Goal: Navigation & Orientation: Find specific page/section

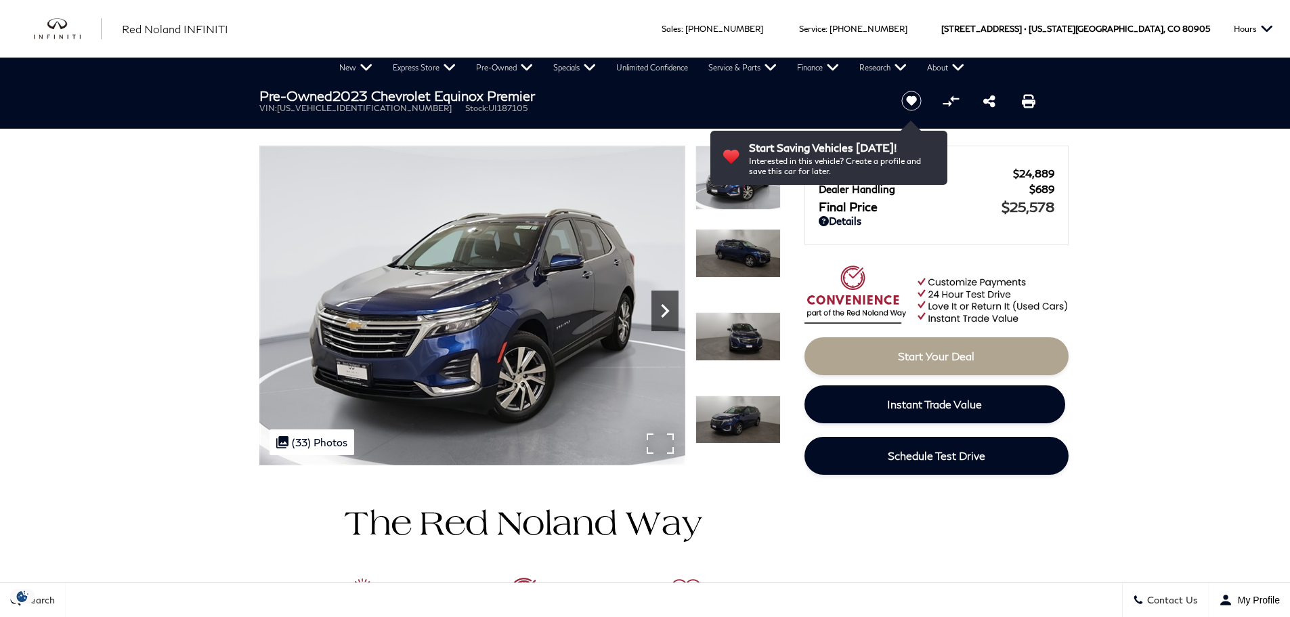
click at [655, 312] on icon "Next" at bounding box center [665, 310] width 27 height 27
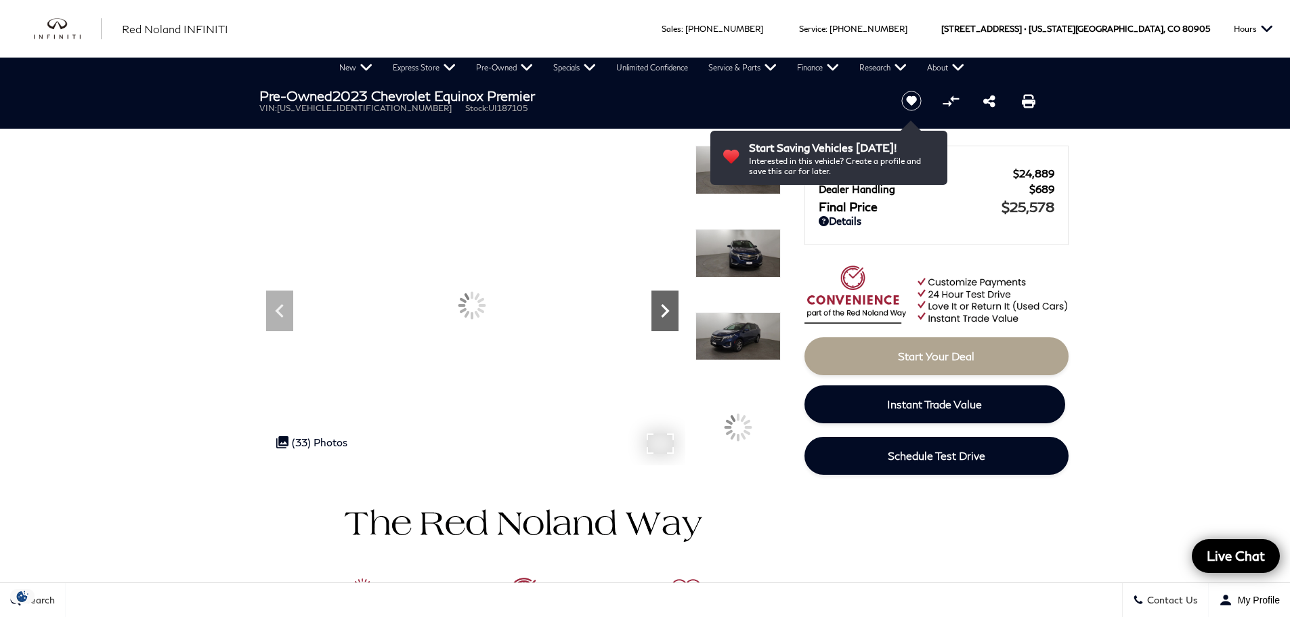
click at [655, 312] on icon "Next" at bounding box center [665, 310] width 27 height 27
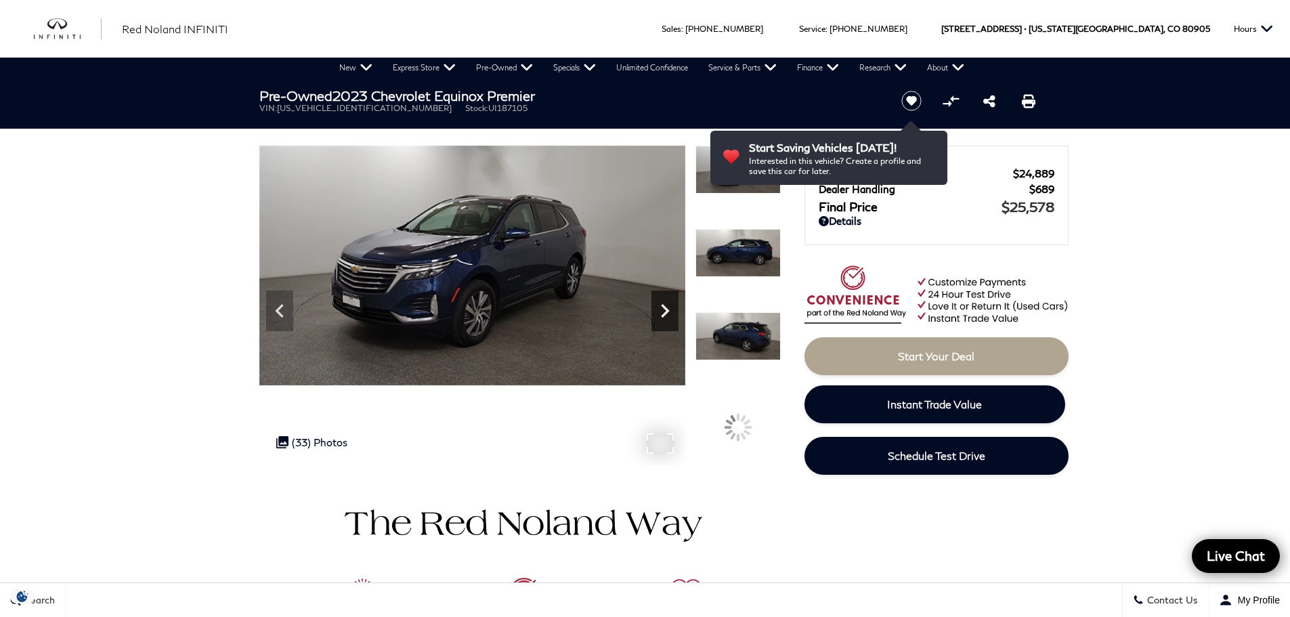
click at [655, 312] on icon "Next" at bounding box center [665, 310] width 27 height 27
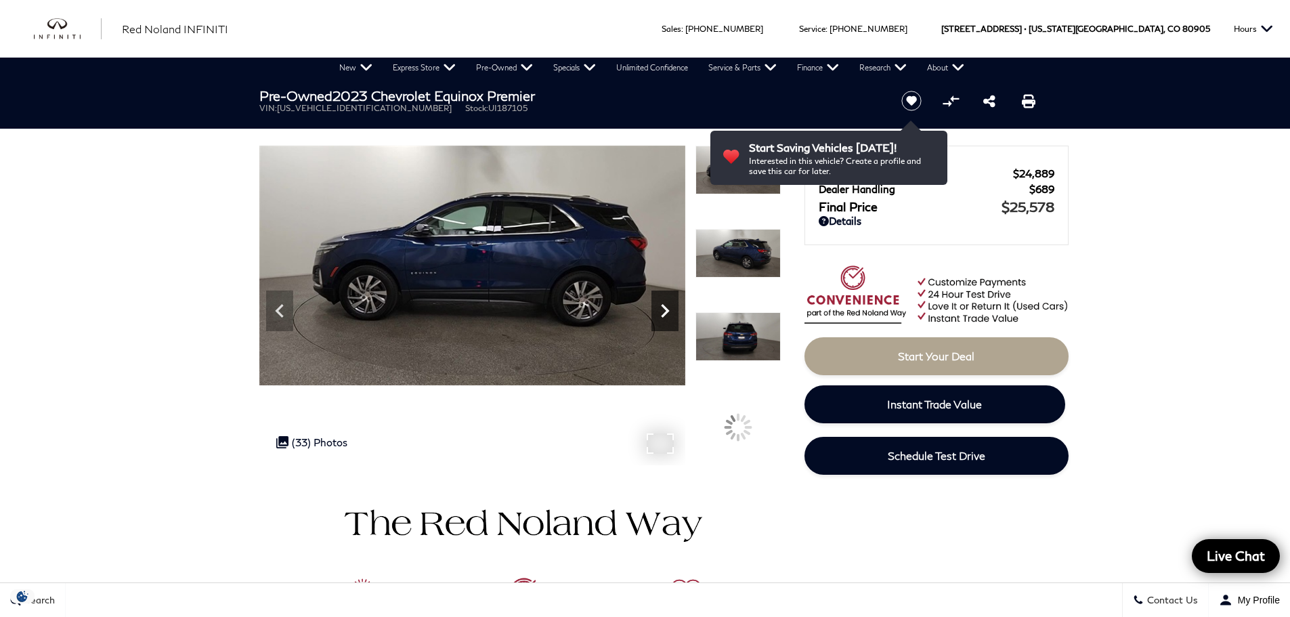
click at [655, 312] on icon "Next" at bounding box center [665, 310] width 27 height 27
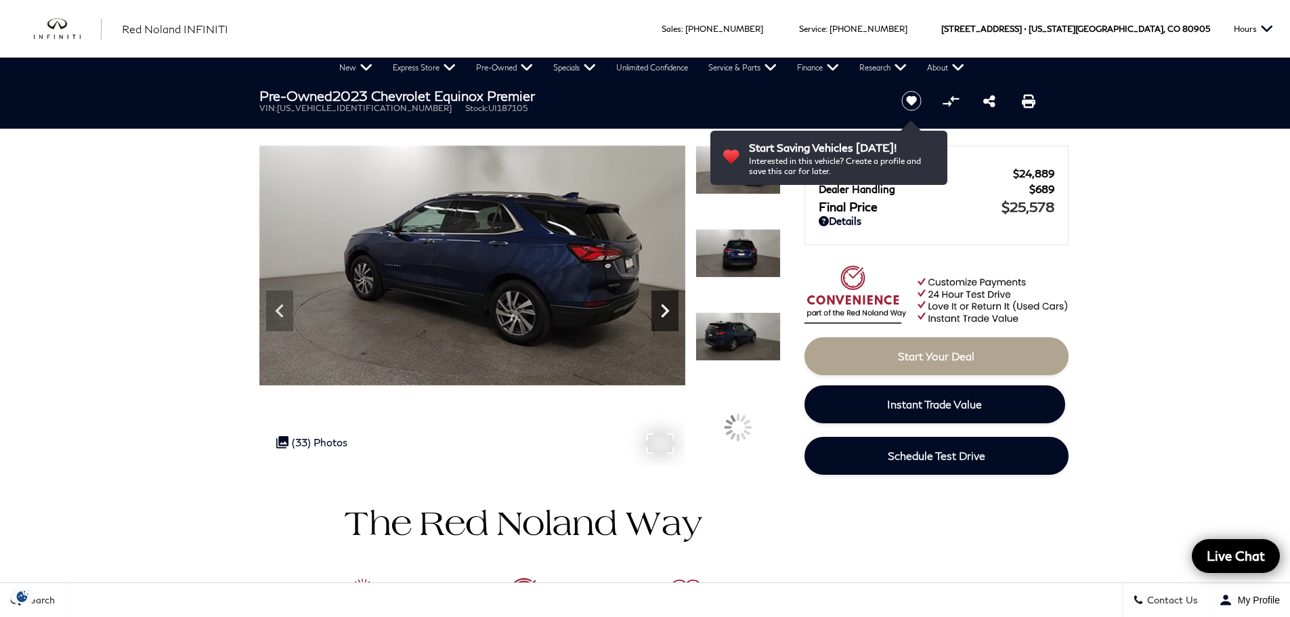
click at [655, 312] on icon "Next" at bounding box center [665, 310] width 27 height 27
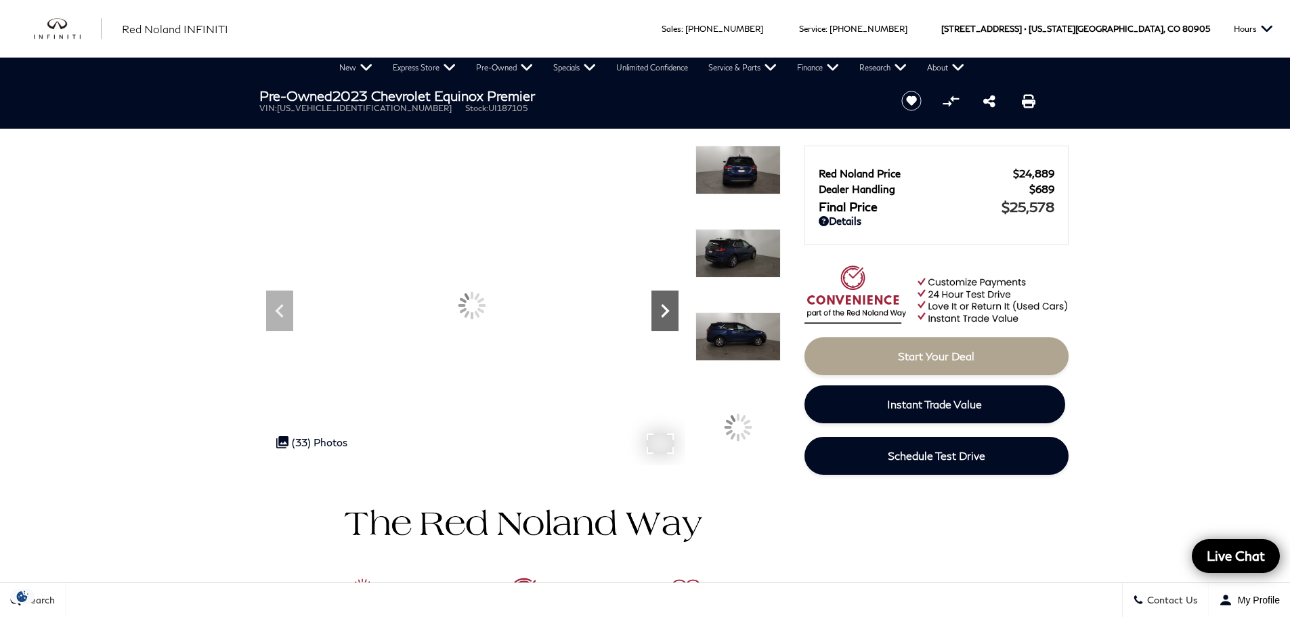
click at [655, 312] on icon "Next" at bounding box center [665, 310] width 27 height 27
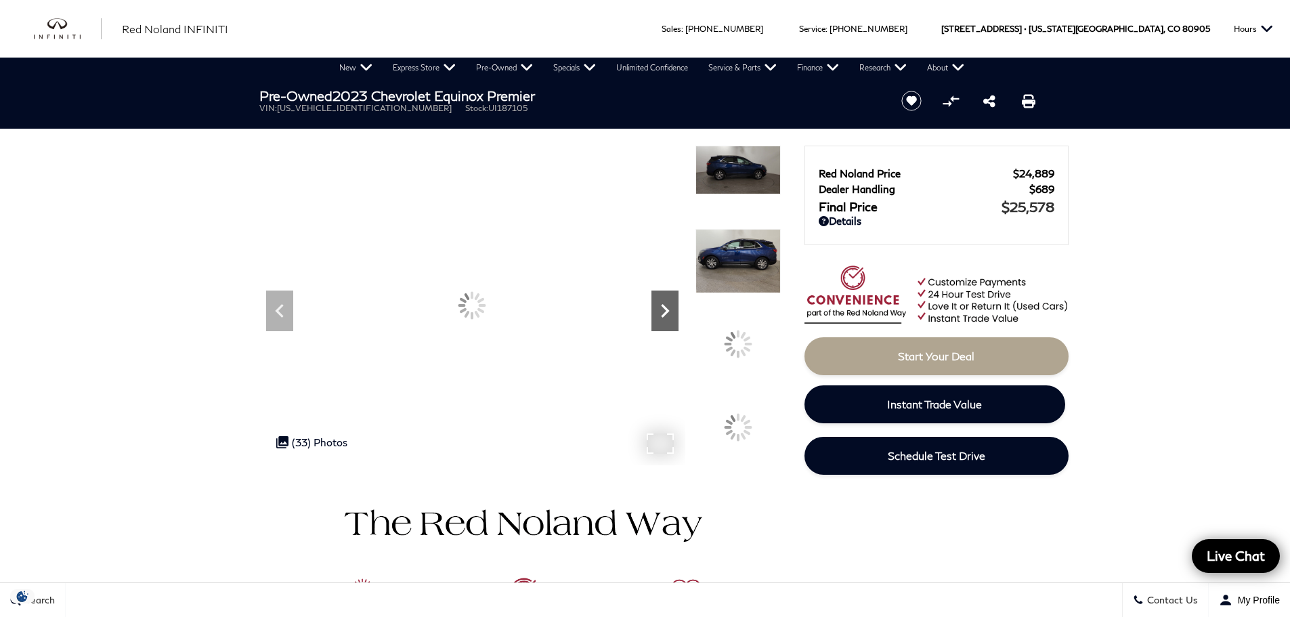
click at [655, 312] on icon "Next" at bounding box center [665, 310] width 27 height 27
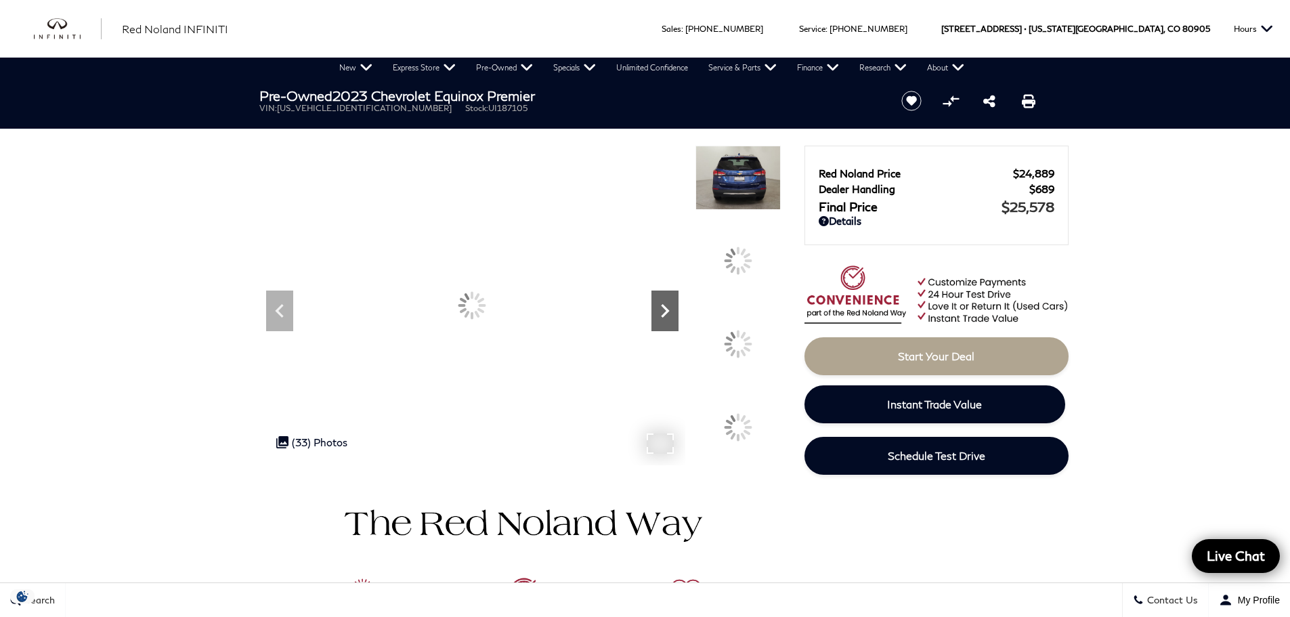
click at [655, 312] on icon "Next" at bounding box center [665, 310] width 27 height 27
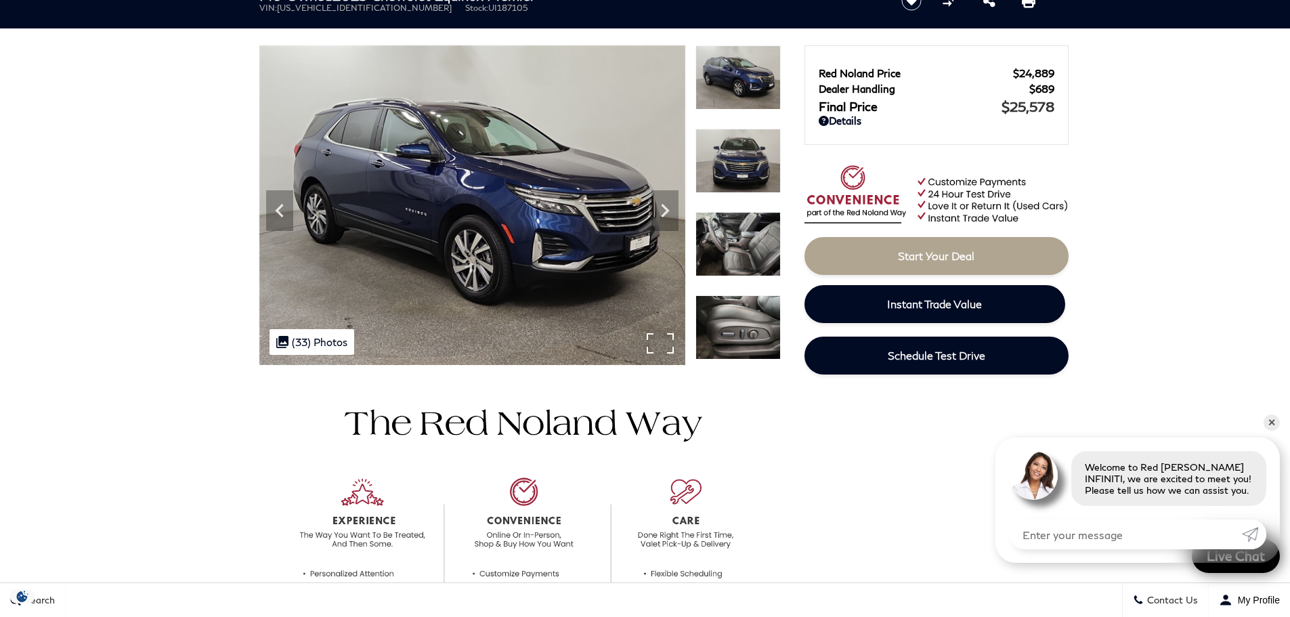
scroll to position [135, 0]
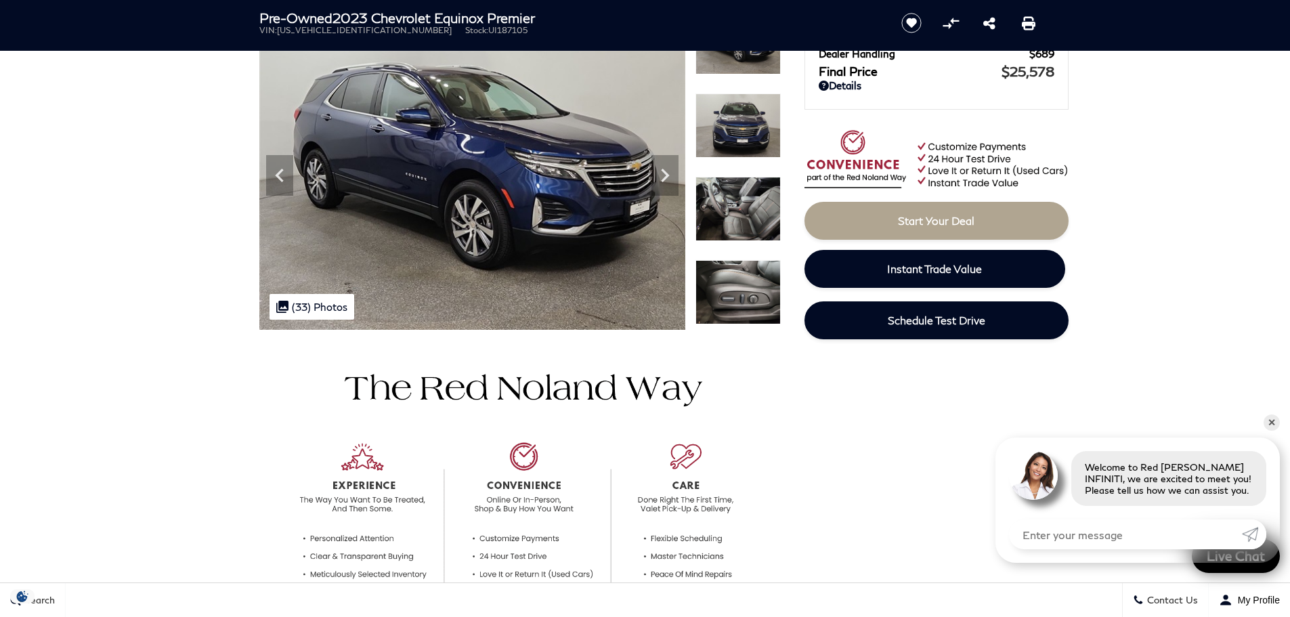
click at [719, 200] on img at bounding box center [738, 209] width 85 height 64
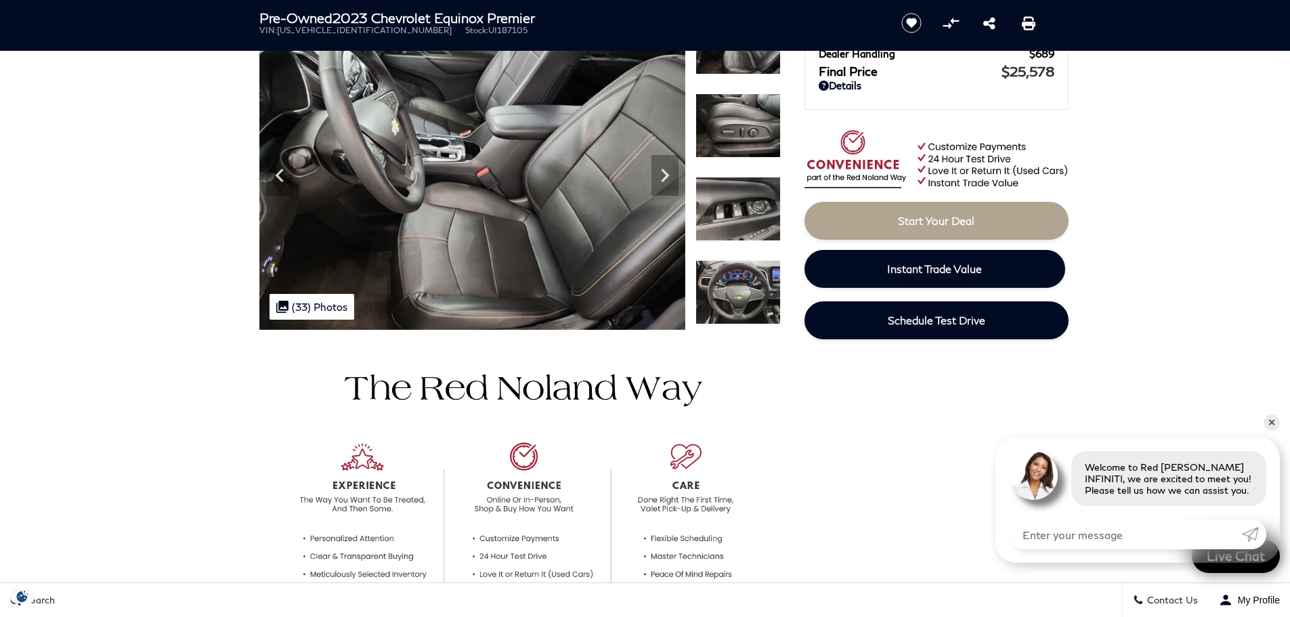
scroll to position [0, 0]
click at [670, 175] on icon "Next" at bounding box center [665, 175] width 27 height 27
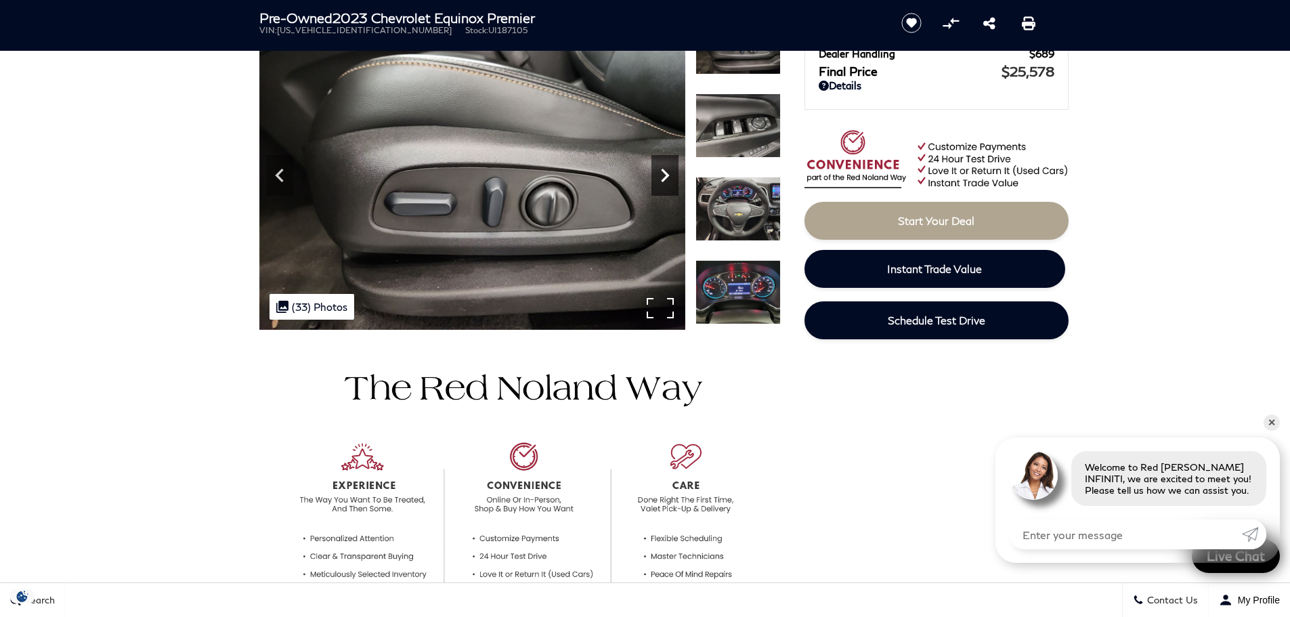
click at [670, 175] on icon "Next" at bounding box center [665, 175] width 27 height 27
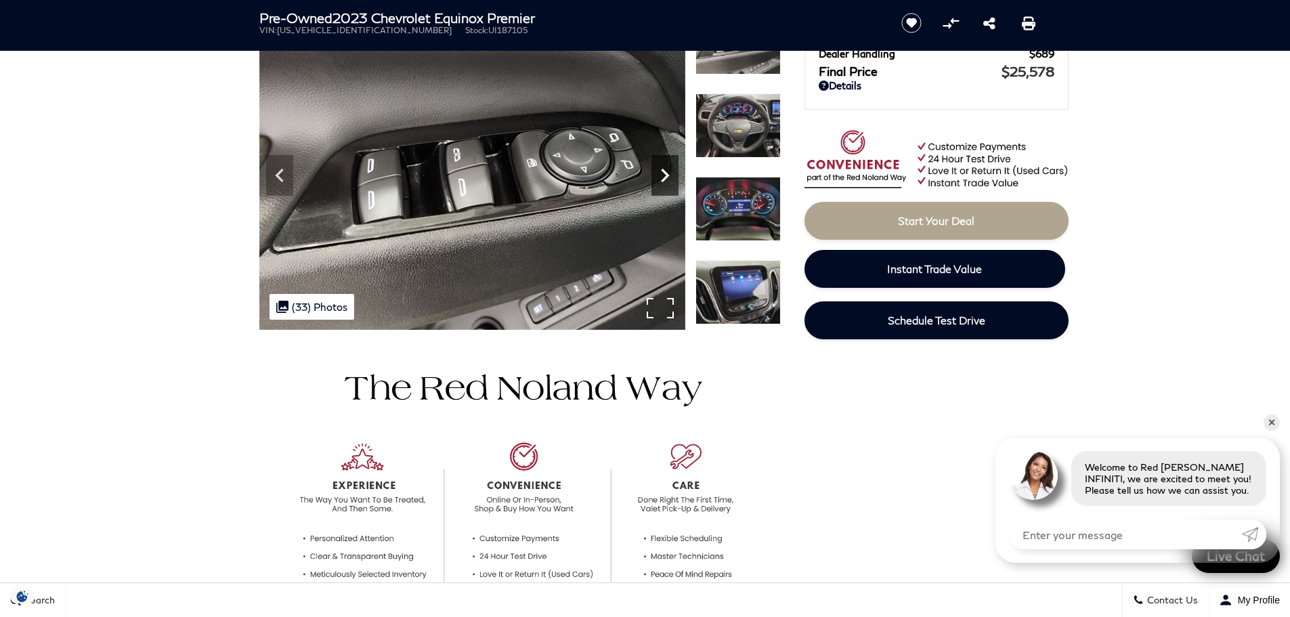
click at [670, 175] on icon "Next" at bounding box center [665, 175] width 27 height 27
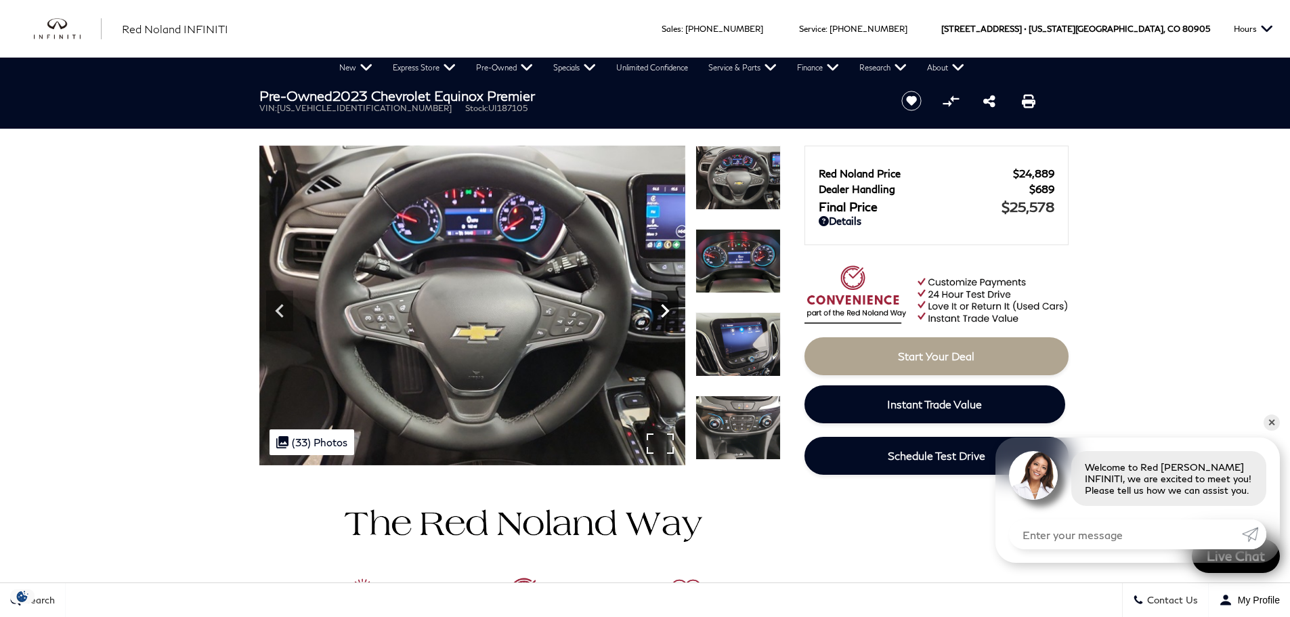
click at [668, 309] on icon "Next" at bounding box center [665, 310] width 27 height 27
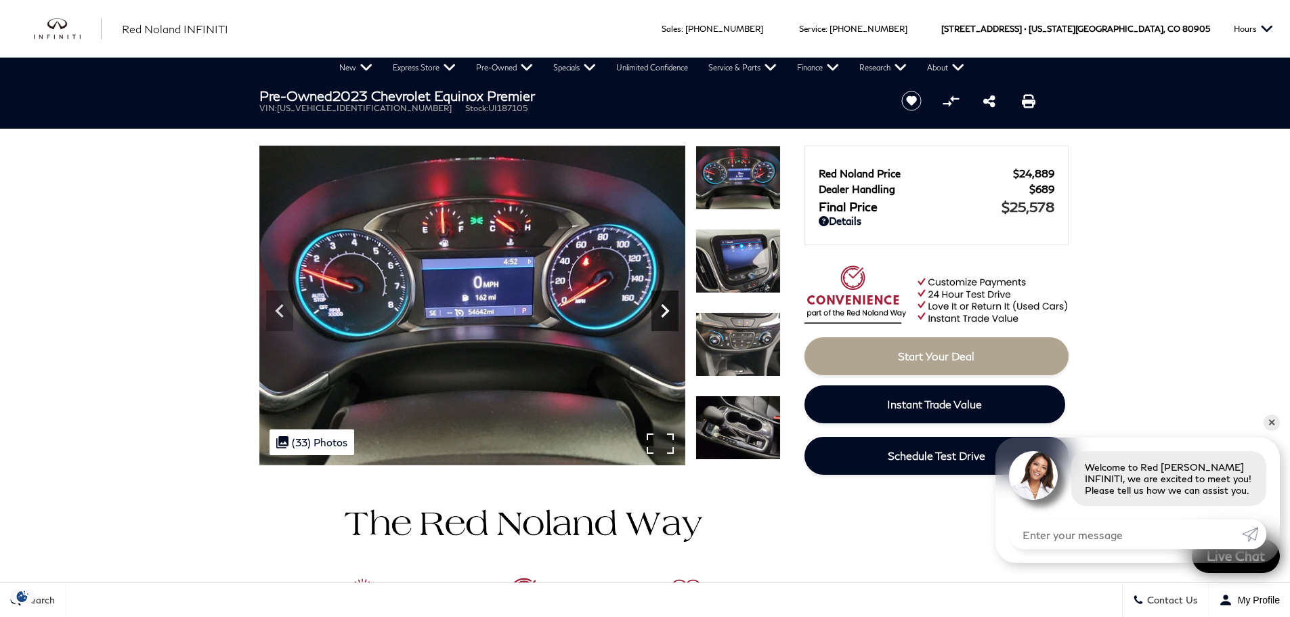
click at [666, 311] on icon "Next" at bounding box center [665, 310] width 27 height 27
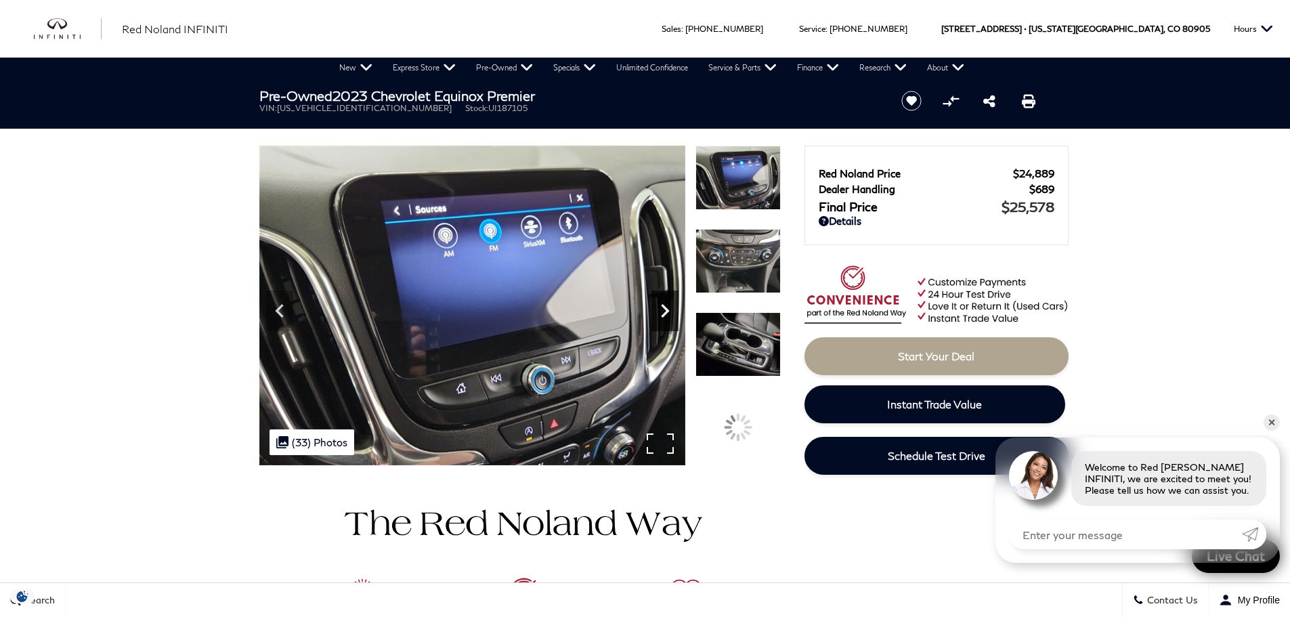
click at [666, 311] on icon "Next" at bounding box center [665, 310] width 27 height 27
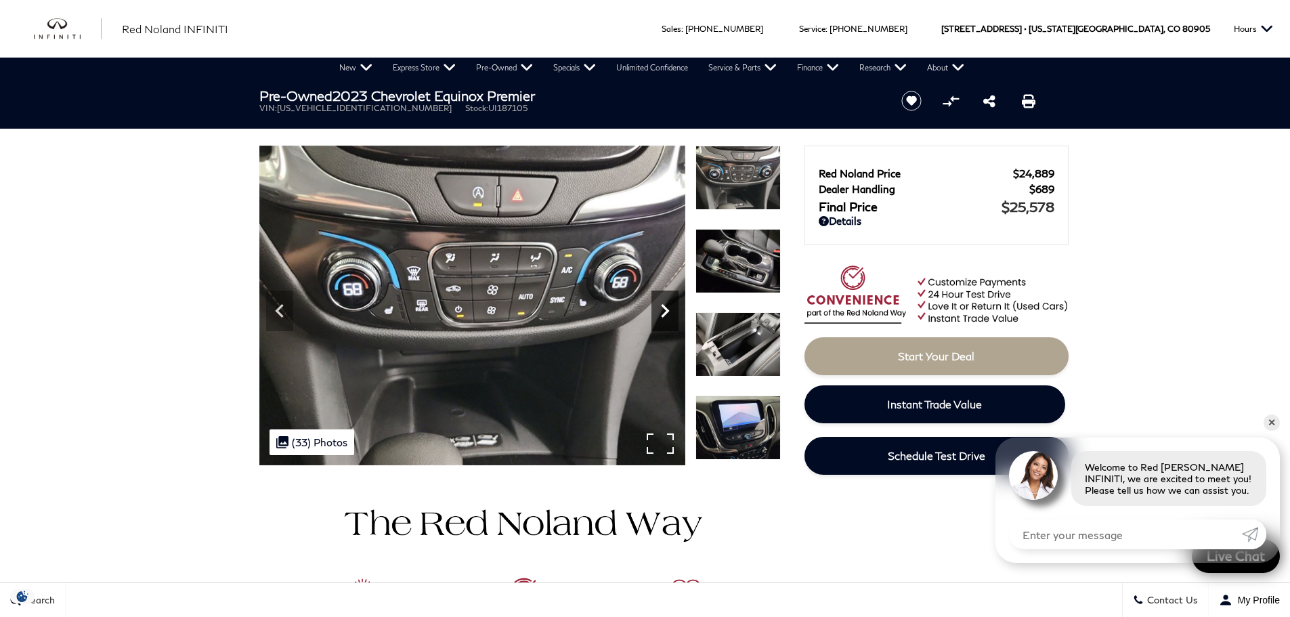
click at [666, 311] on icon "Next" at bounding box center [665, 310] width 27 height 27
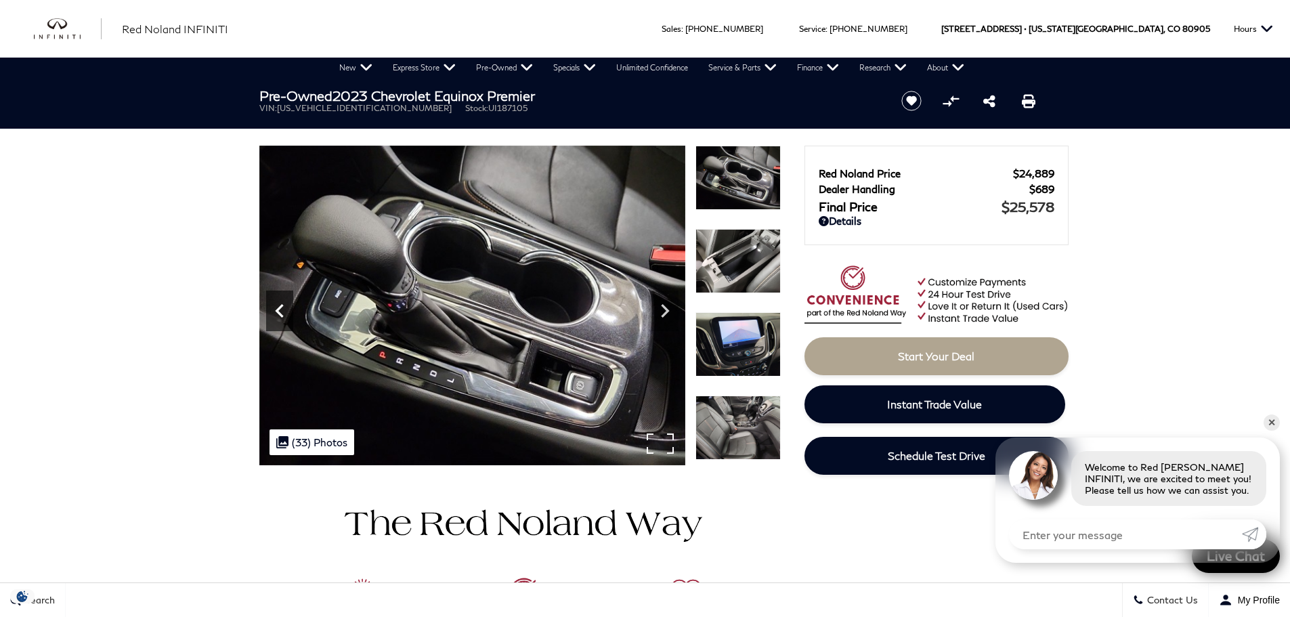
click at [282, 312] on icon "Previous" at bounding box center [279, 310] width 27 height 27
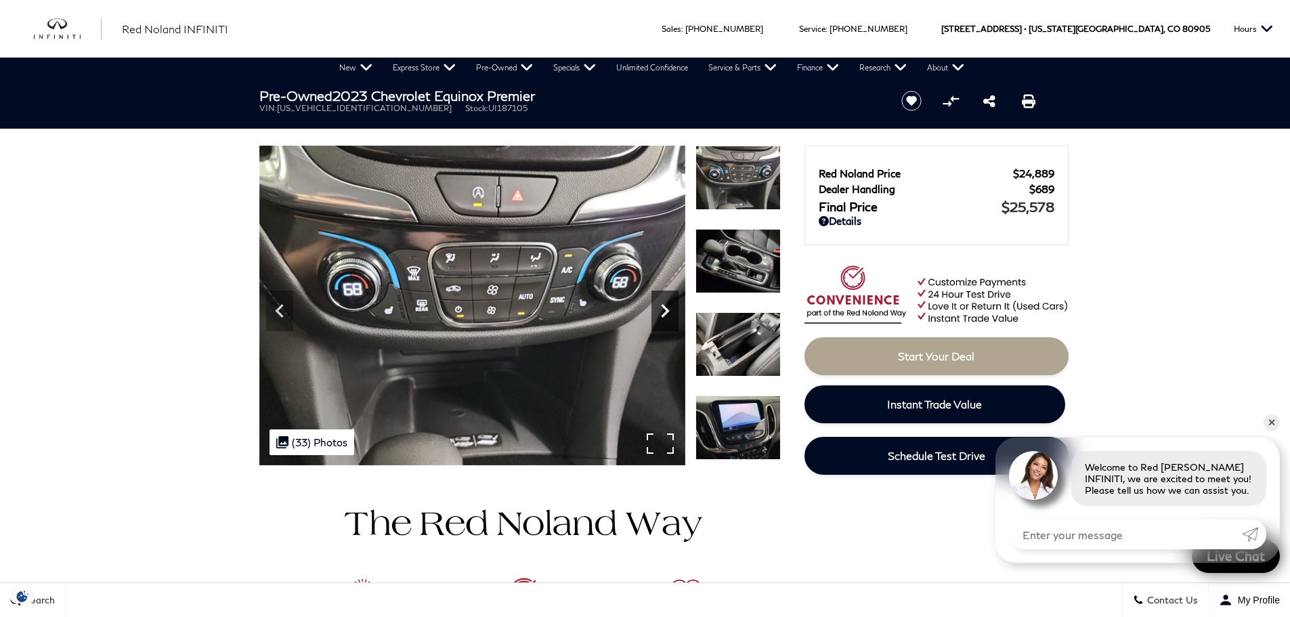
click at [662, 309] on icon "Next" at bounding box center [665, 310] width 27 height 27
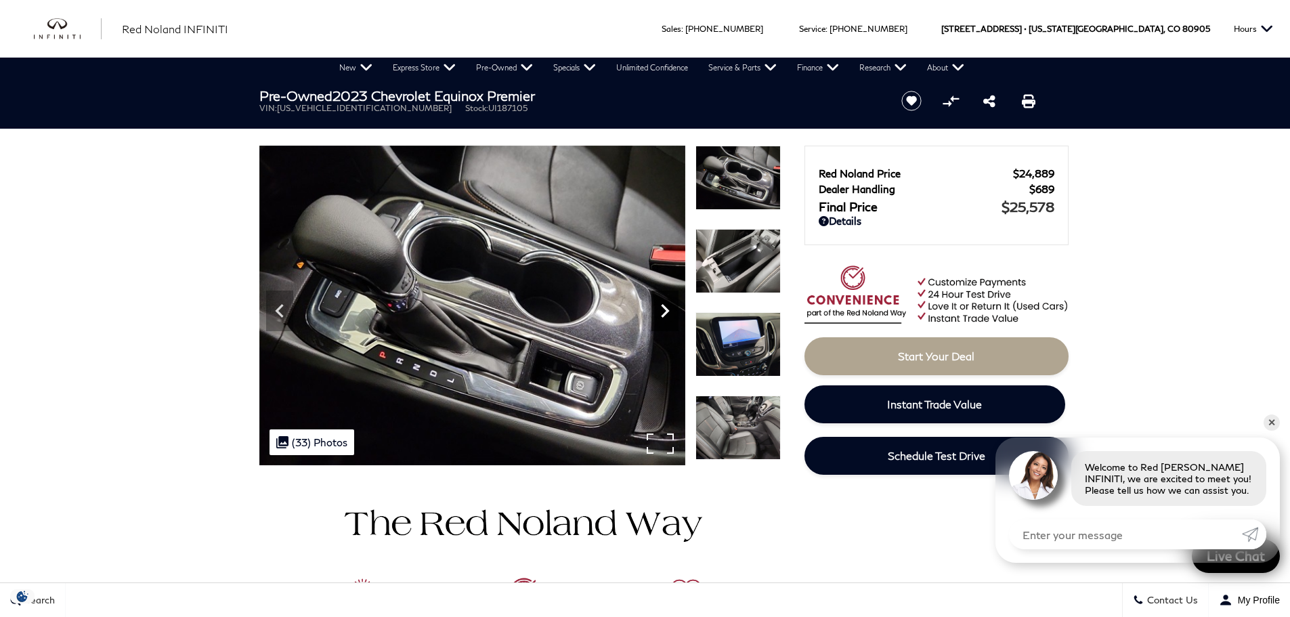
click at [662, 310] on icon "Next" at bounding box center [665, 310] width 27 height 27
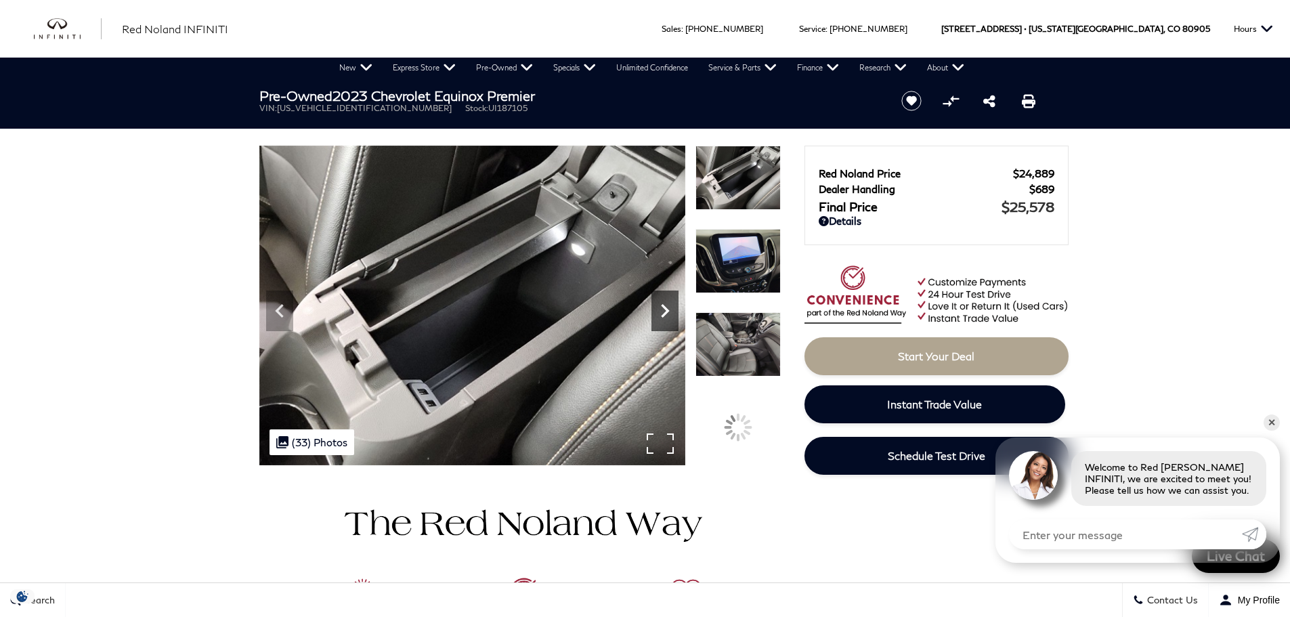
click at [662, 310] on icon "Next" at bounding box center [665, 310] width 27 height 27
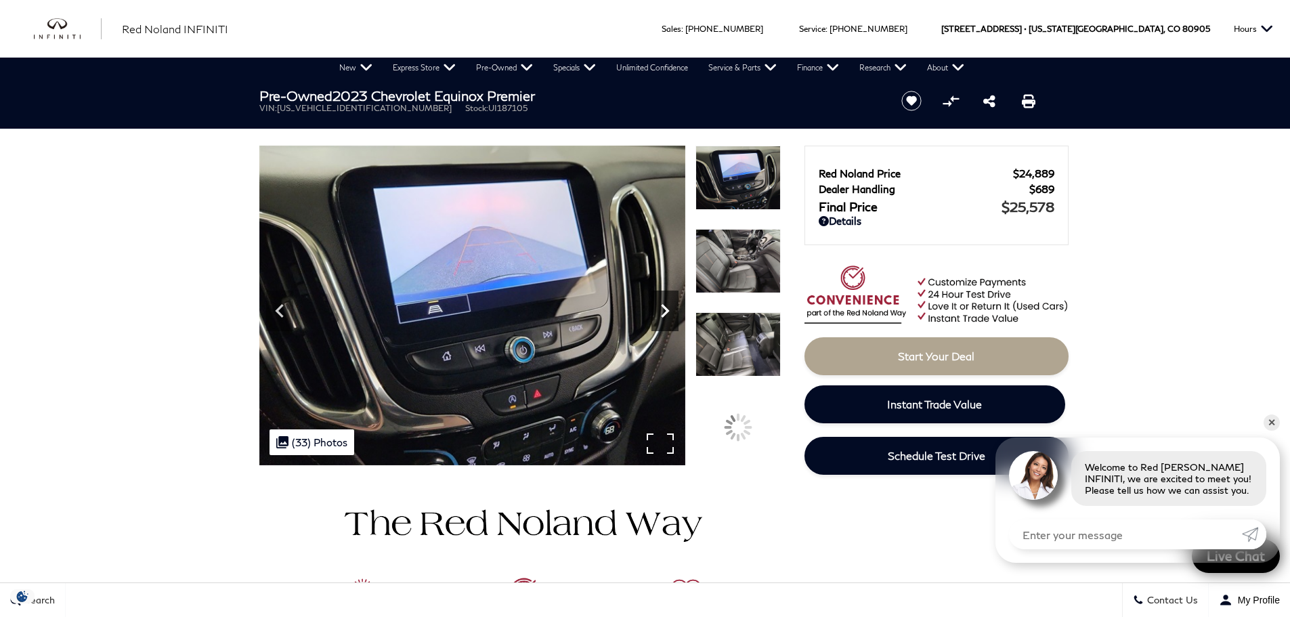
click at [662, 310] on icon "Next" at bounding box center [665, 310] width 27 height 27
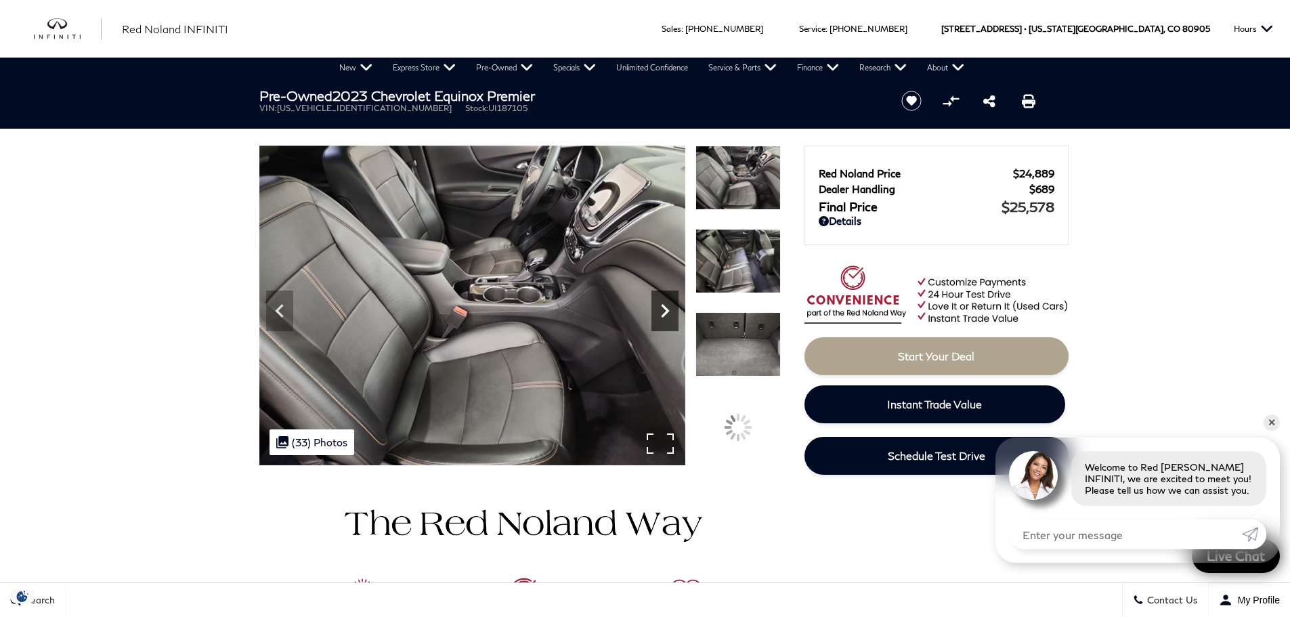
click at [662, 310] on icon "Next" at bounding box center [665, 310] width 27 height 27
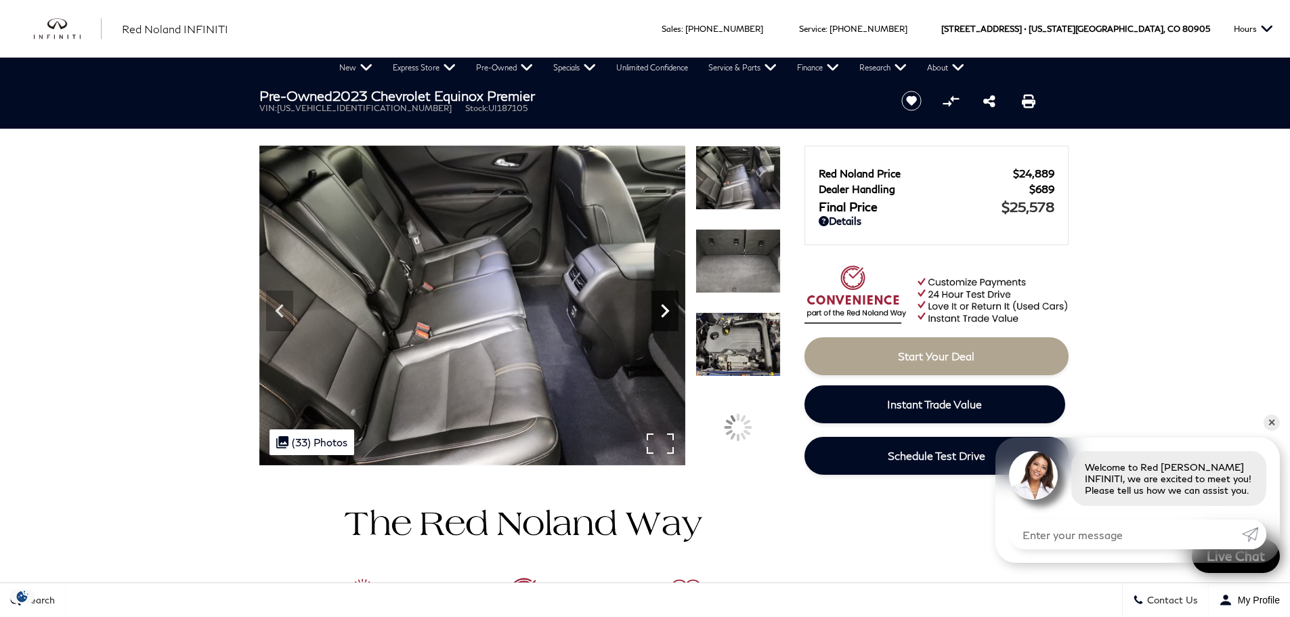
click at [662, 310] on icon "Next" at bounding box center [665, 310] width 27 height 27
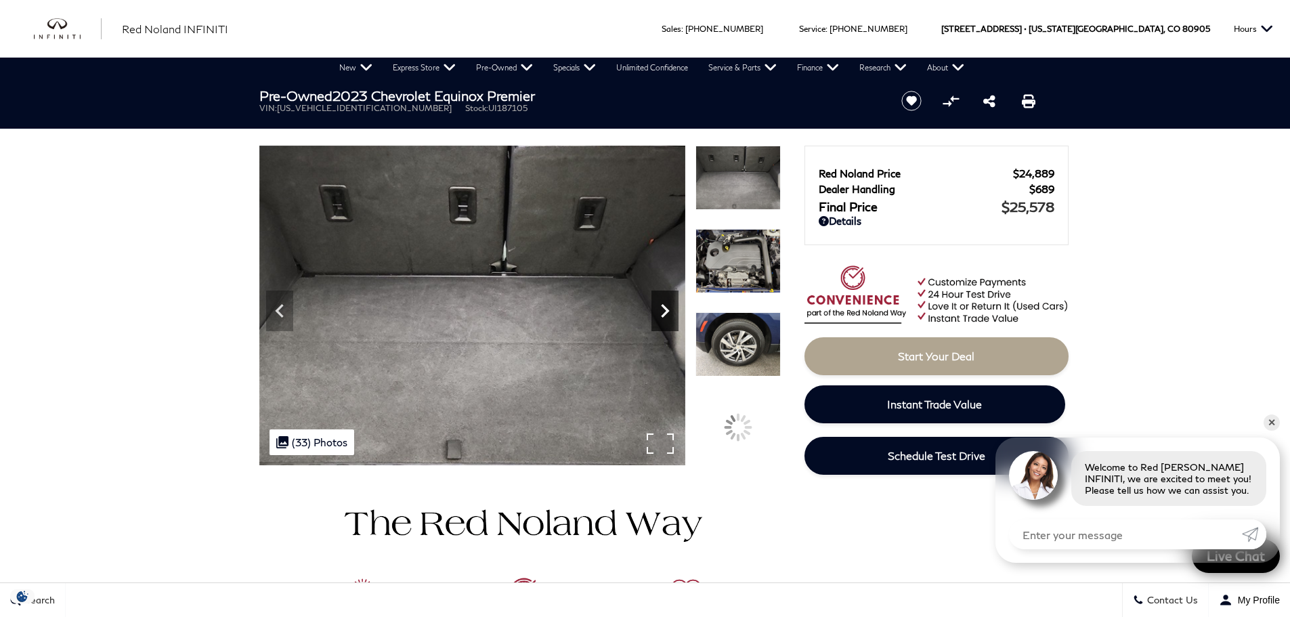
click at [662, 310] on icon "Next" at bounding box center [665, 310] width 27 height 27
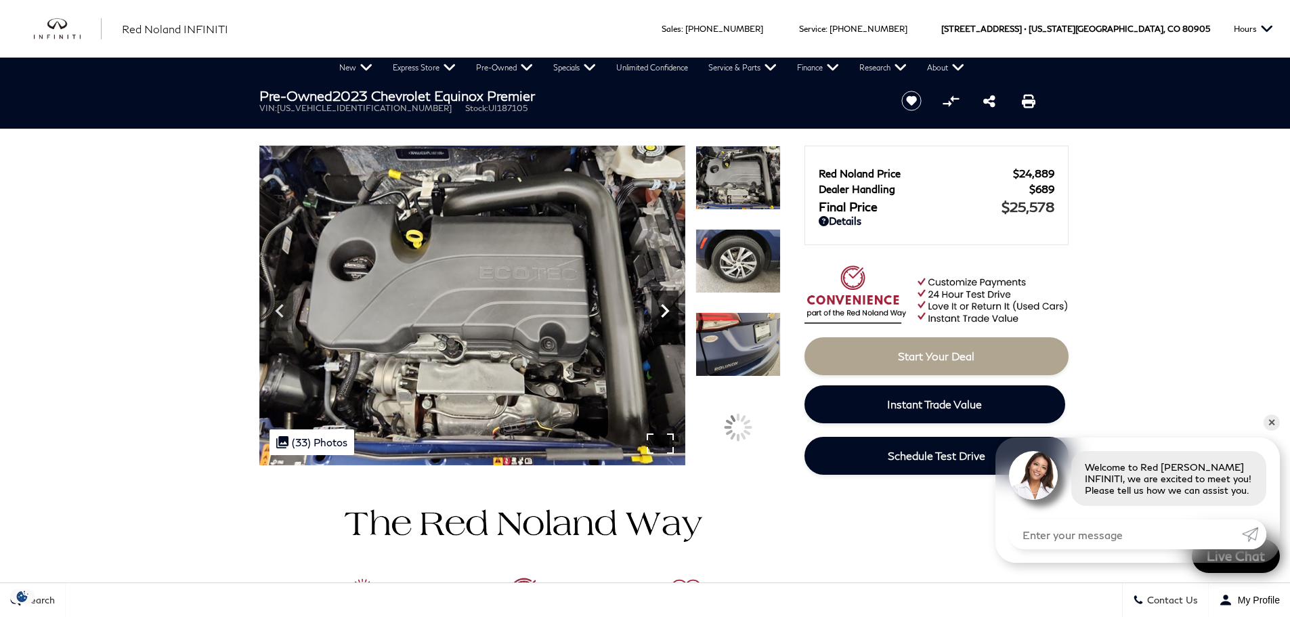
click at [662, 310] on icon "Next" at bounding box center [665, 310] width 27 height 27
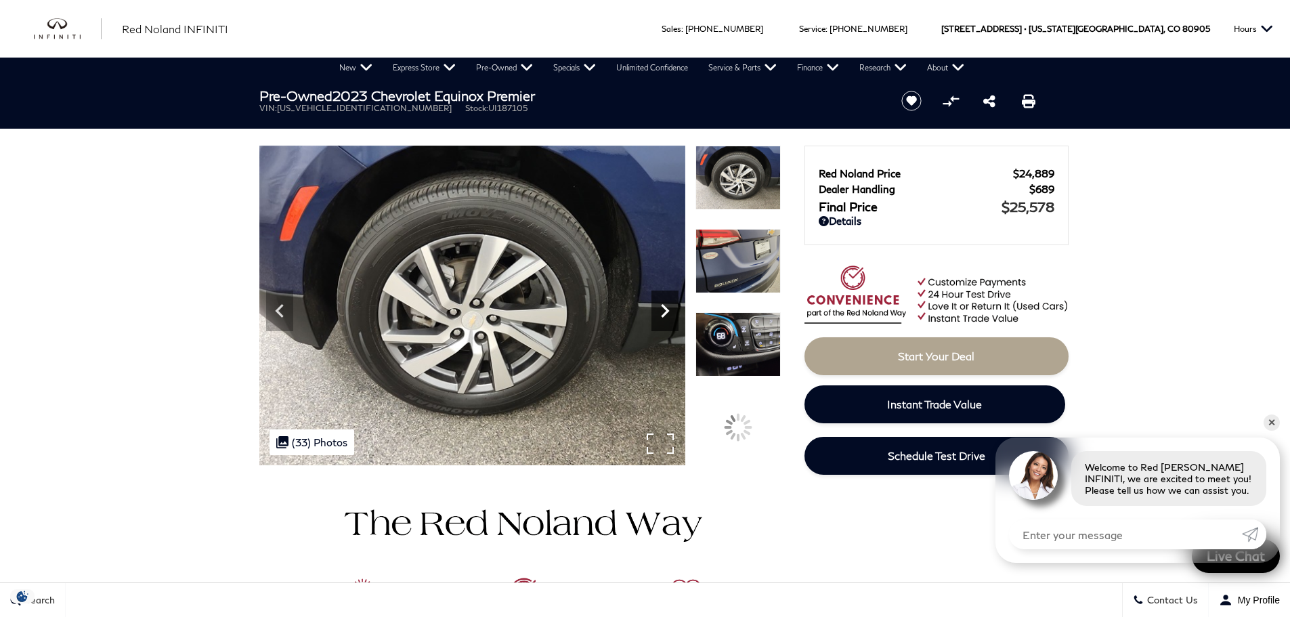
click at [662, 310] on icon "Next" at bounding box center [665, 310] width 27 height 27
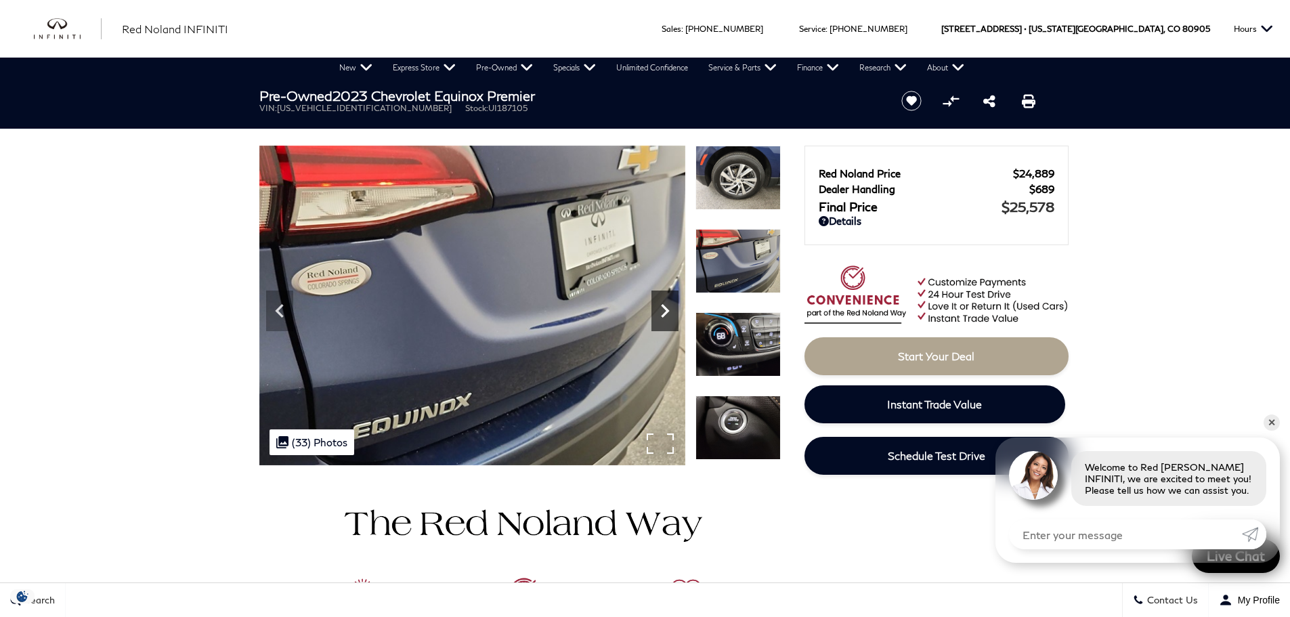
click at [662, 310] on icon "Next" at bounding box center [665, 310] width 27 height 27
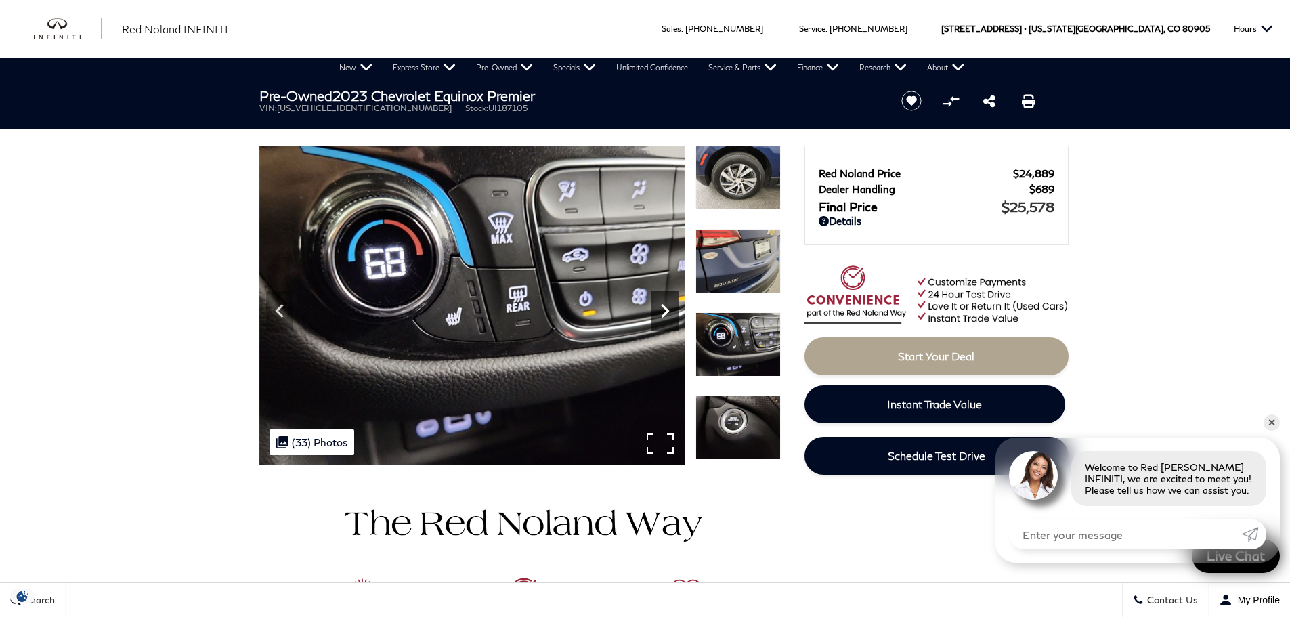
click at [662, 310] on icon "Next" at bounding box center [665, 310] width 27 height 27
